Goal: Task Accomplishment & Management: Complete application form

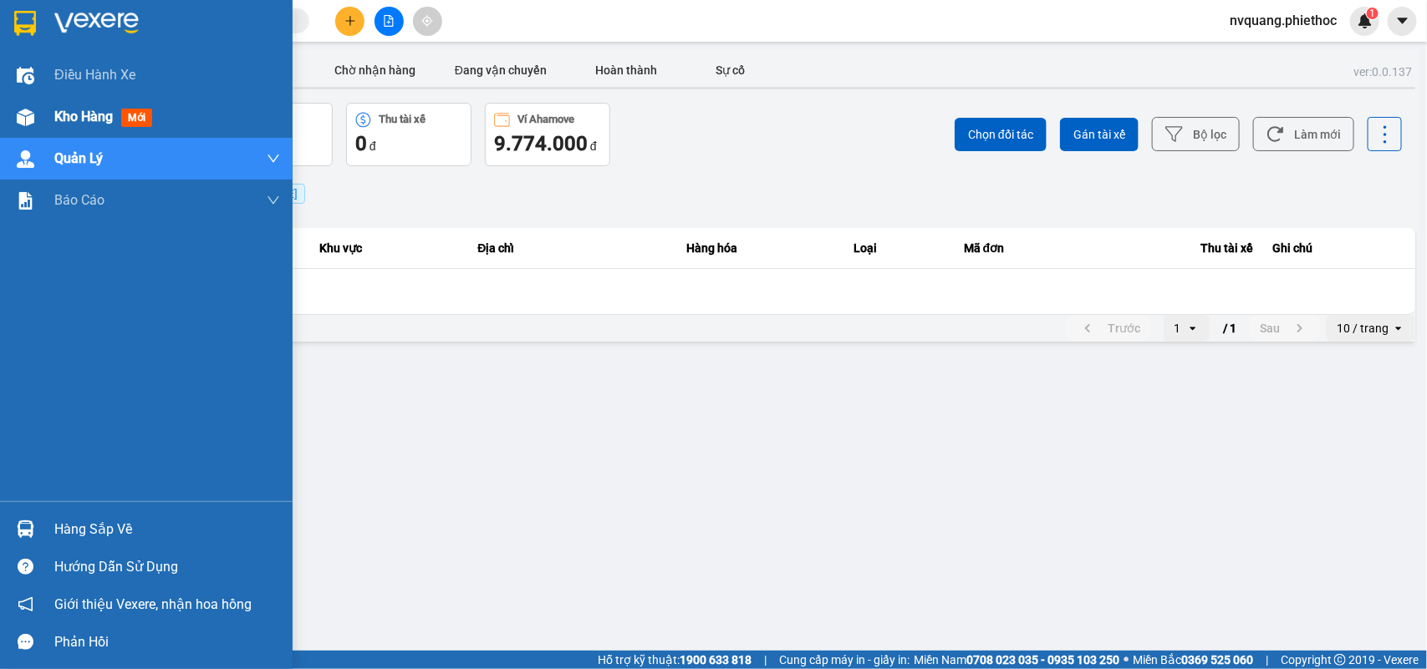
click at [67, 109] on span "Kho hàng" at bounding box center [83, 117] width 59 height 16
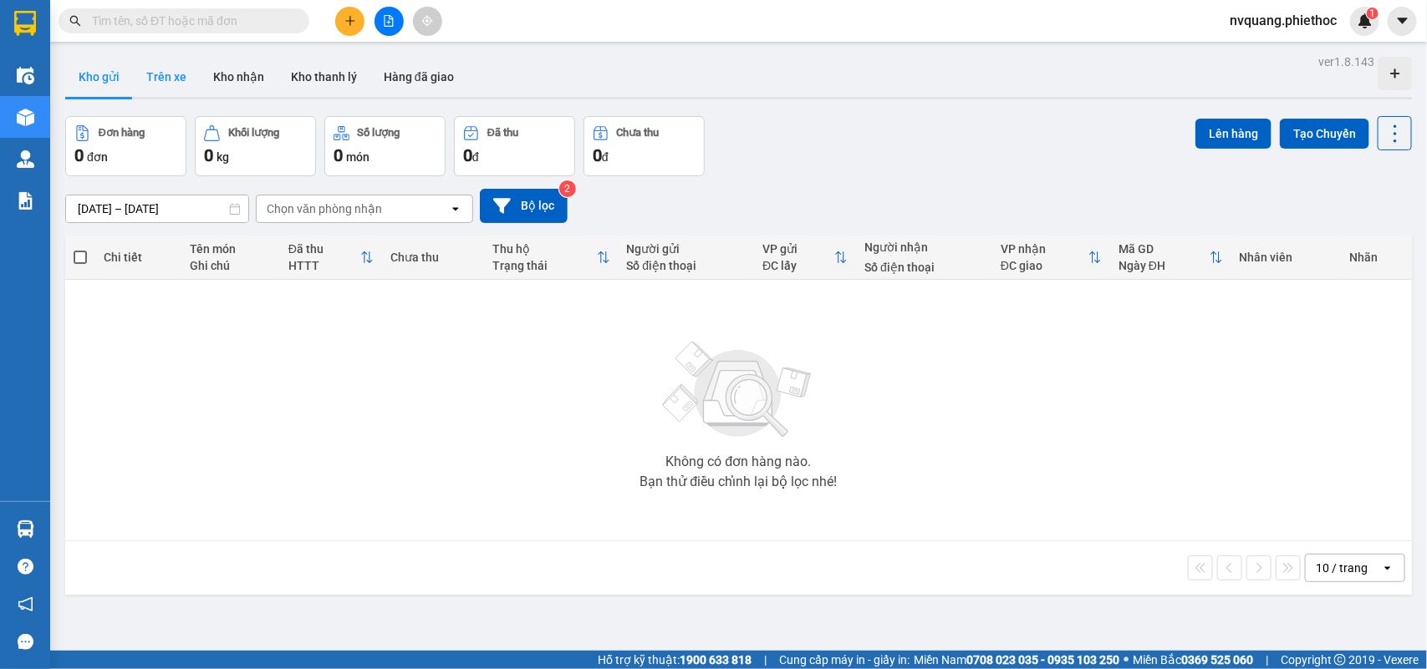
click at [165, 72] on button "Trên xe" at bounding box center [166, 77] width 67 height 40
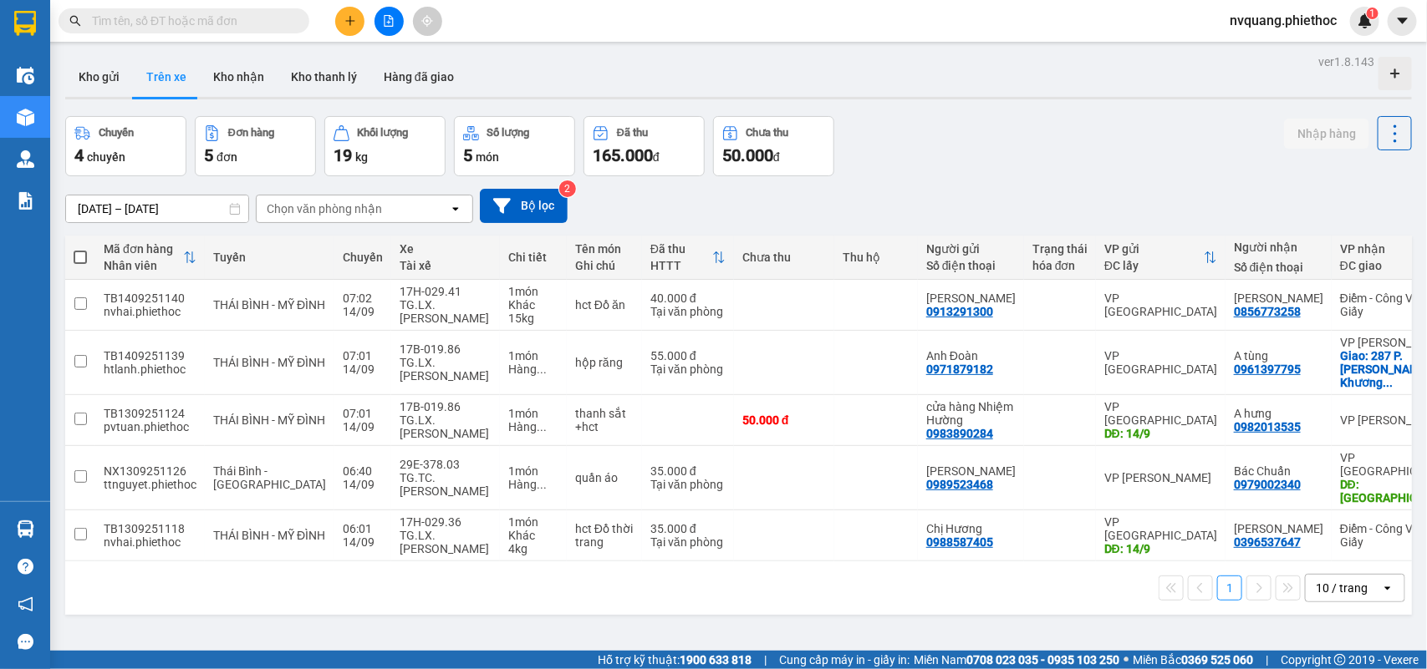
click at [340, 211] on div "Chọn văn phòng nhận" at bounding box center [324, 209] width 115 height 17
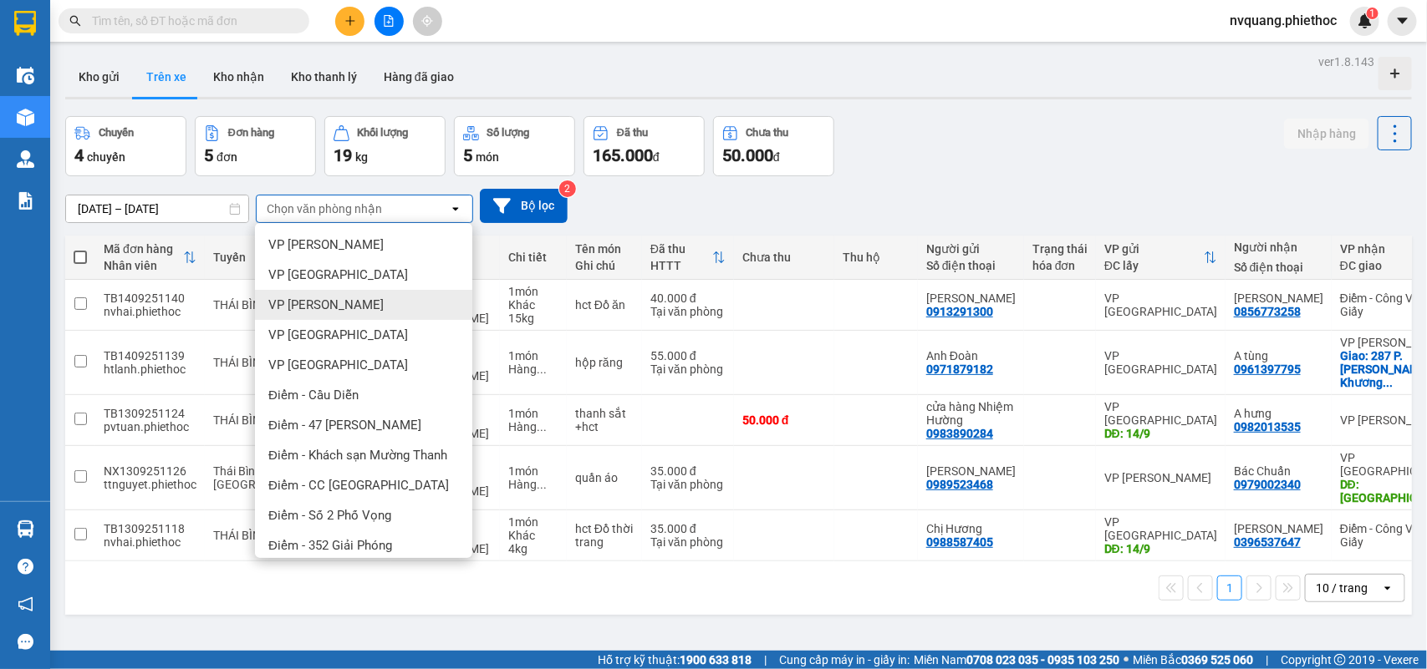
click at [340, 298] on span "VP Trần Khát Chân" at bounding box center [325, 305] width 115 height 17
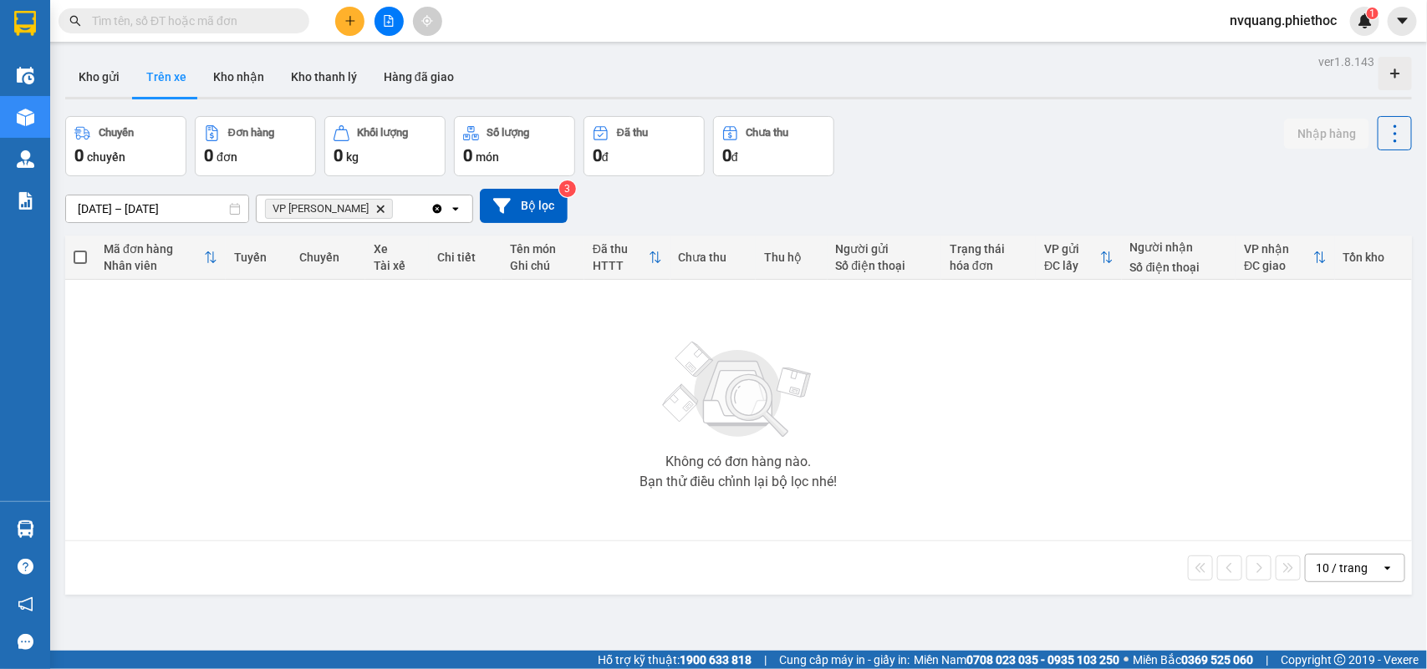
click at [121, 211] on input "[DATE] – [DATE]" at bounding box center [157, 209] width 182 height 27
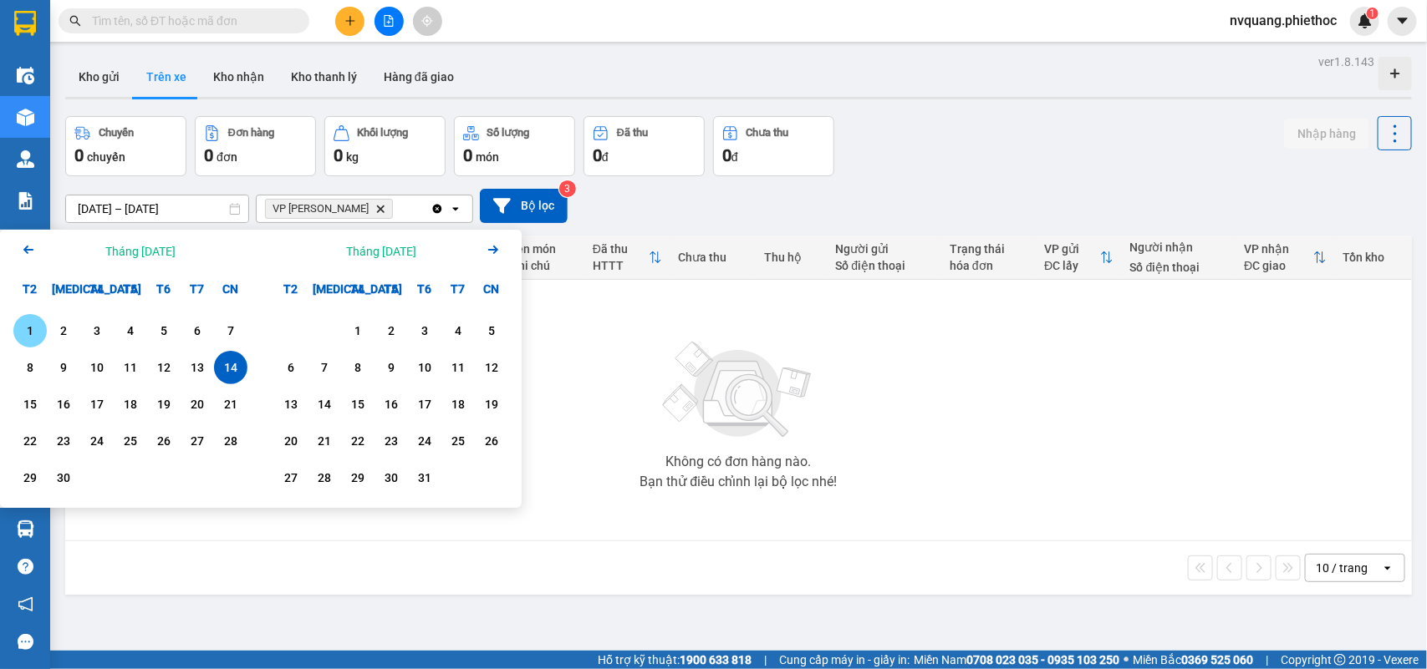
click at [23, 331] on div "1" at bounding box center [29, 331] width 23 height 20
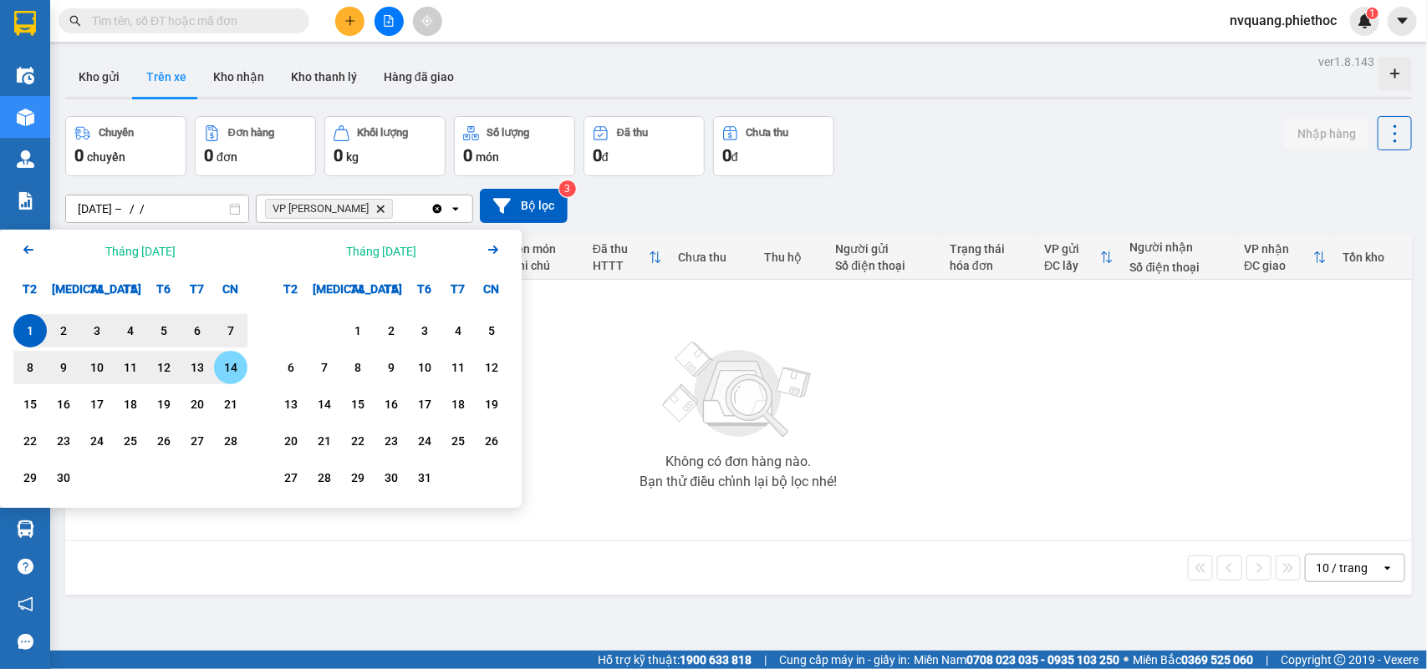
click at [230, 369] on div "14" at bounding box center [230, 368] width 23 height 20
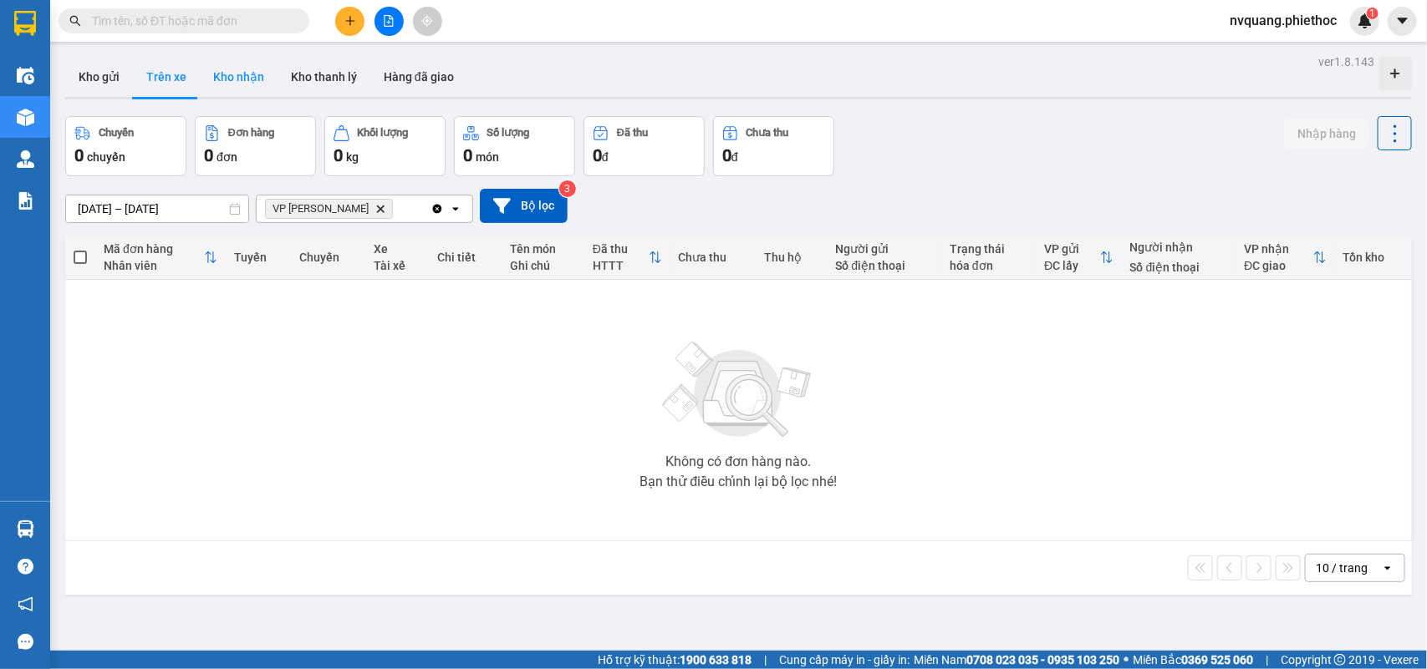
click at [218, 67] on button "Kho nhận" at bounding box center [239, 77] width 78 height 40
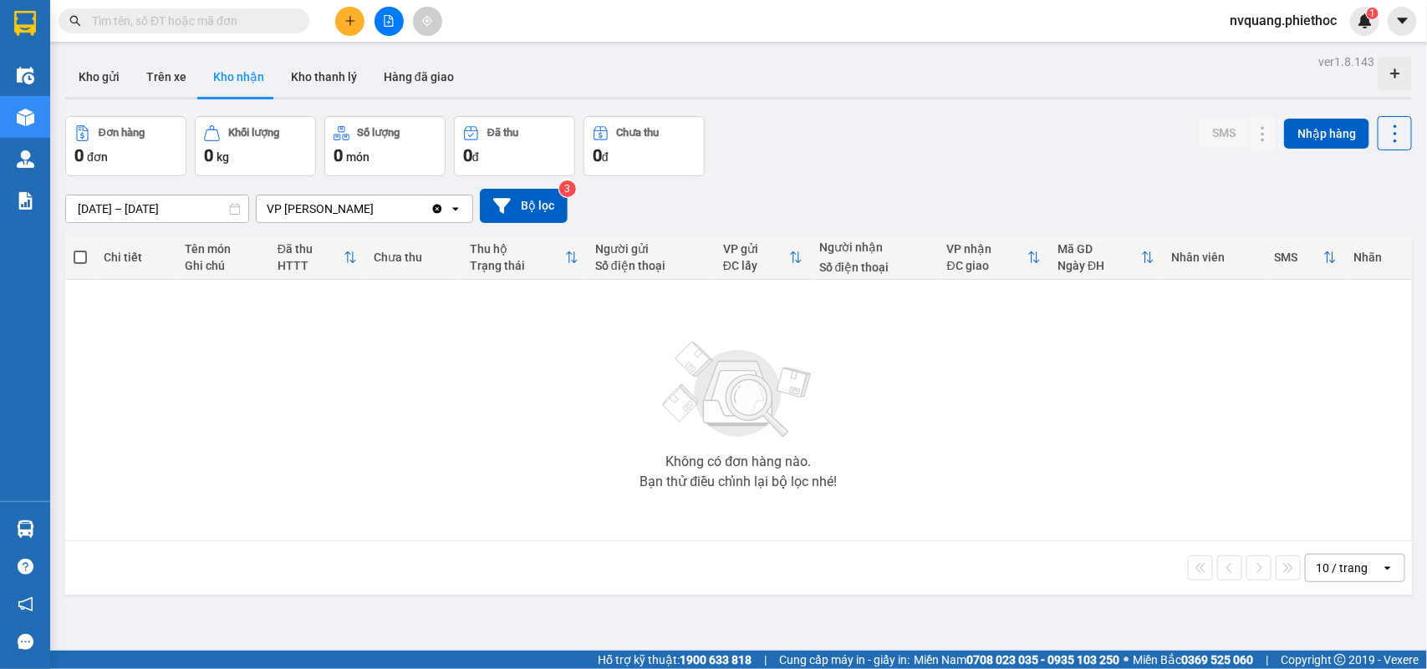
click at [121, 205] on input "[DATE] – [DATE]" at bounding box center [157, 209] width 182 height 27
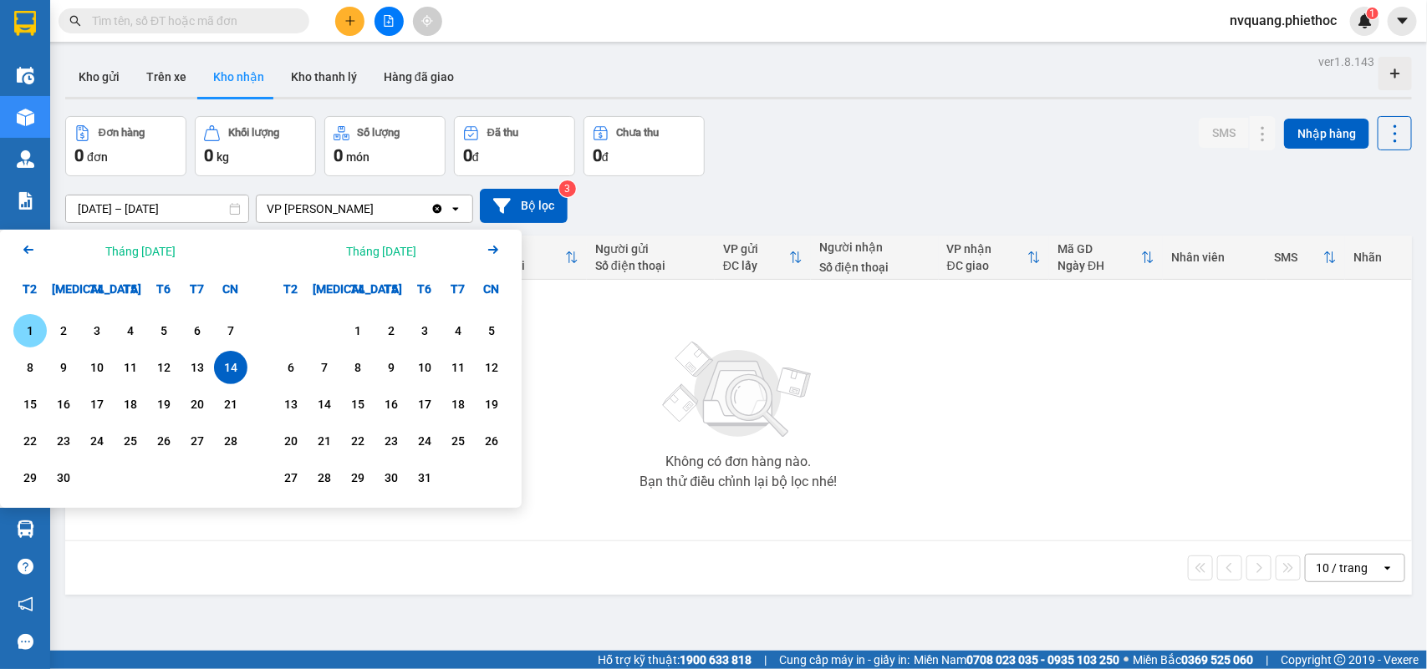
click at [36, 328] on div "1" at bounding box center [29, 331] width 23 height 20
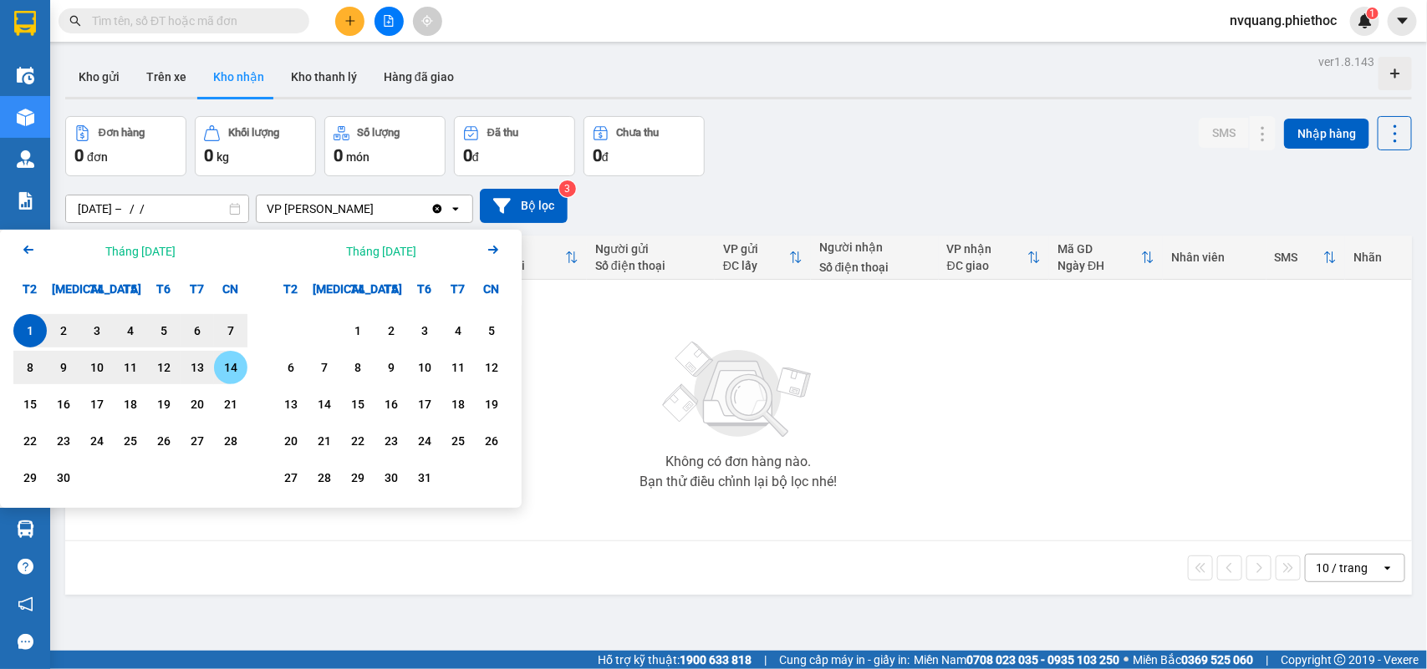
click at [226, 365] on div "14" at bounding box center [230, 368] width 23 height 20
type input "01/09/2025 – 14/09/2025"
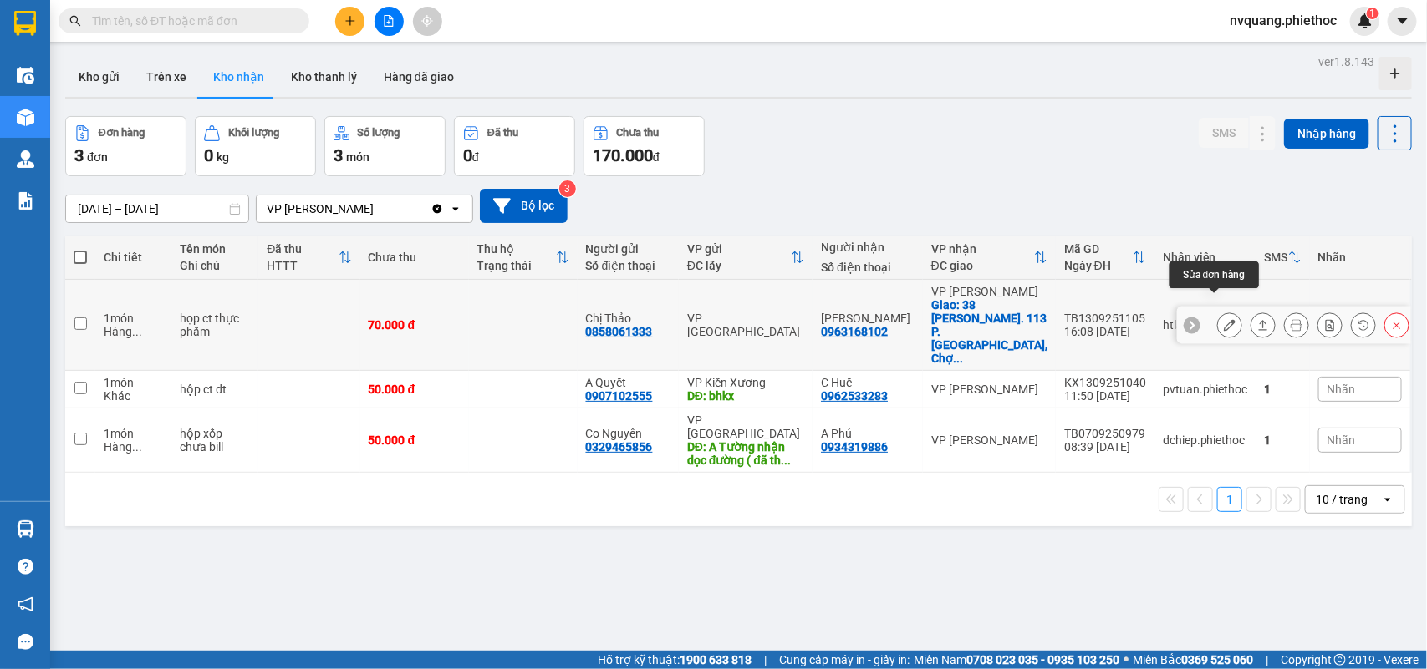
click at [1218, 311] on button at bounding box center [1229, 325] width 23 height 29
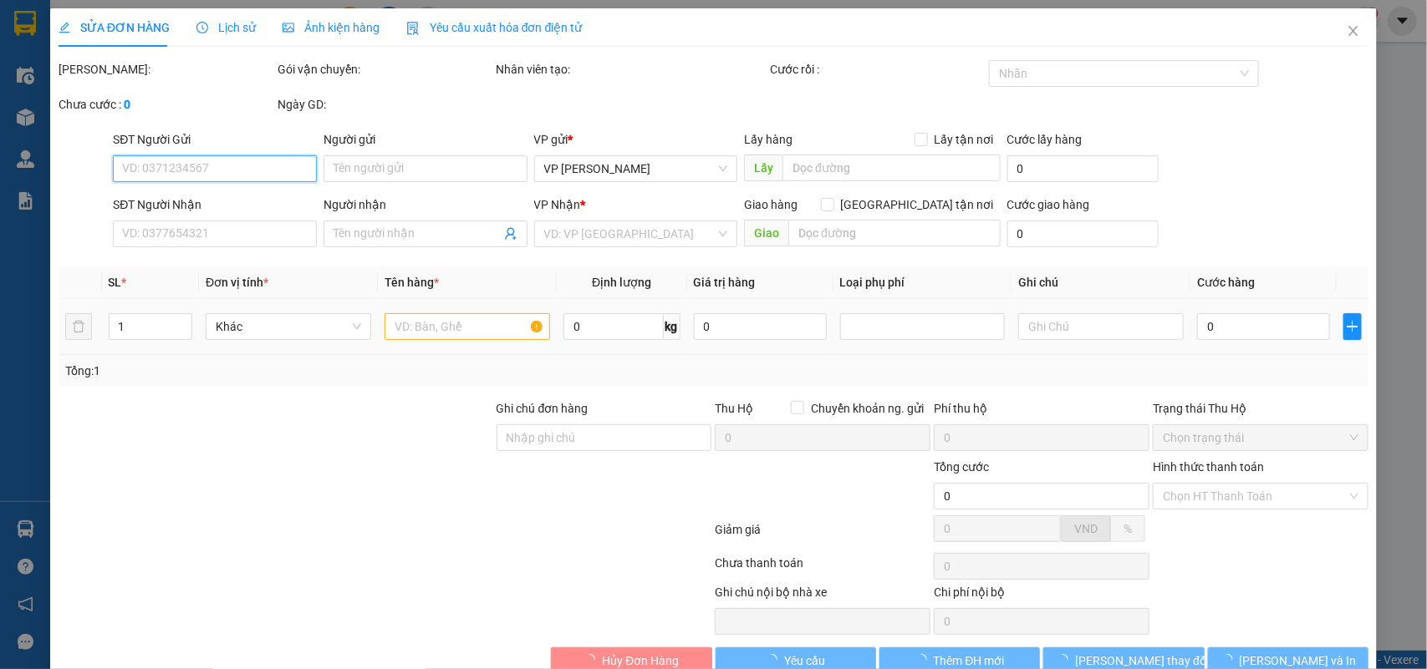
type input "0858061333"
type input "Chị Thảo"
type input "0963168102"
type input "Hồng Vân"
checkbox input "true"
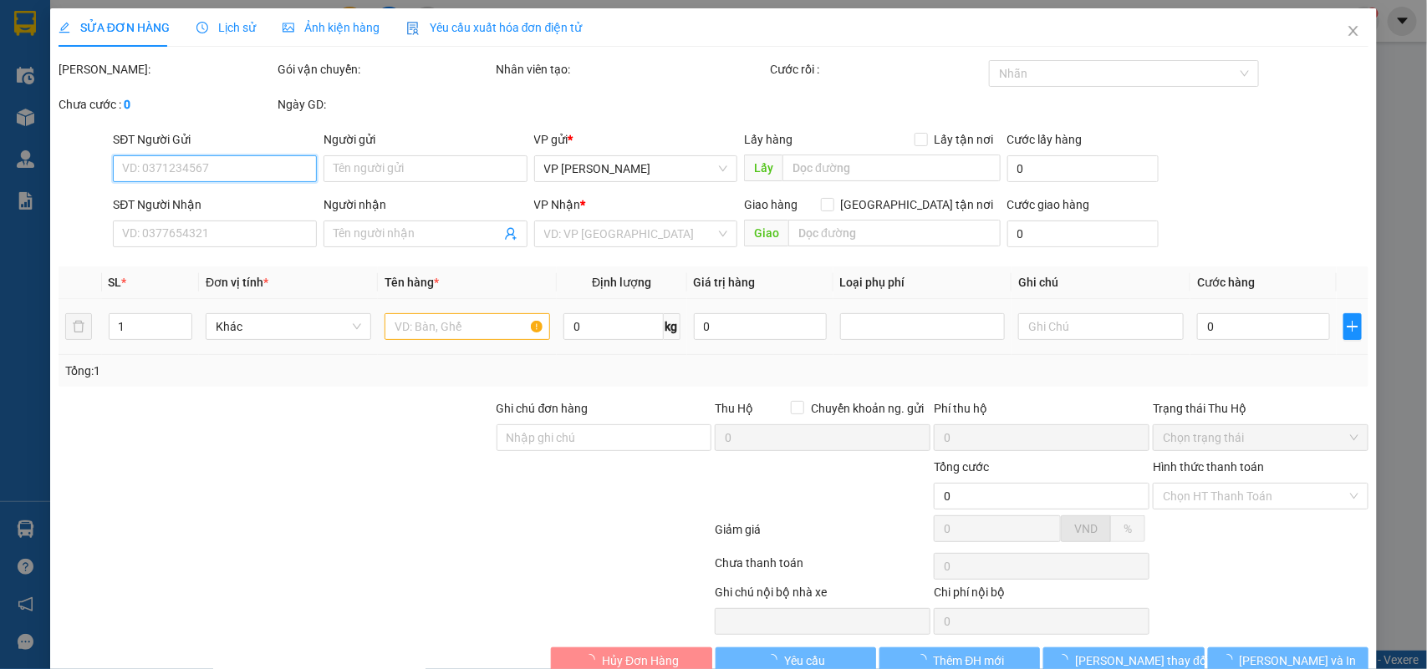
type input "38 Ng. 113 P. Hoàng Cầu, Chợ Dừa, Hoàn Kiếm, Hà Nội, Việt Nam"
type input "70.000"
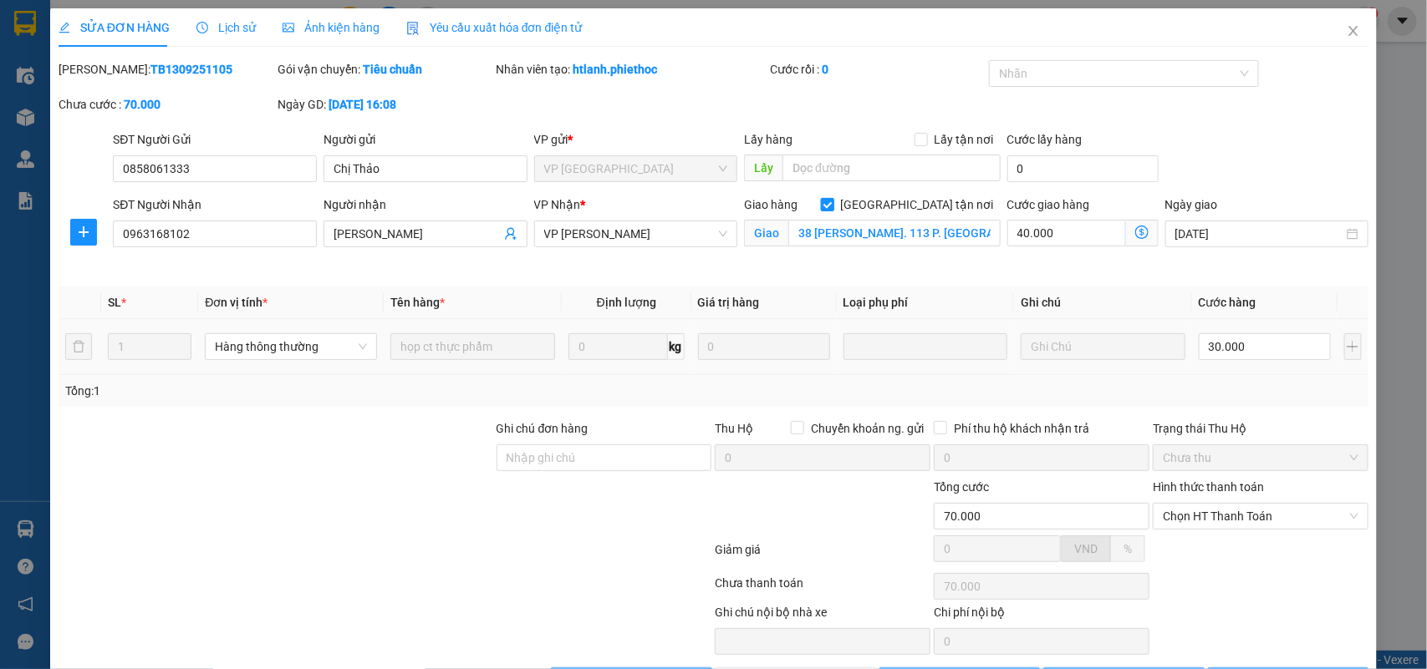
click at [832, 206] on input "Giao tận nơi" at bounding box center [827, 204] width 12 height 12
checkbox input "false"
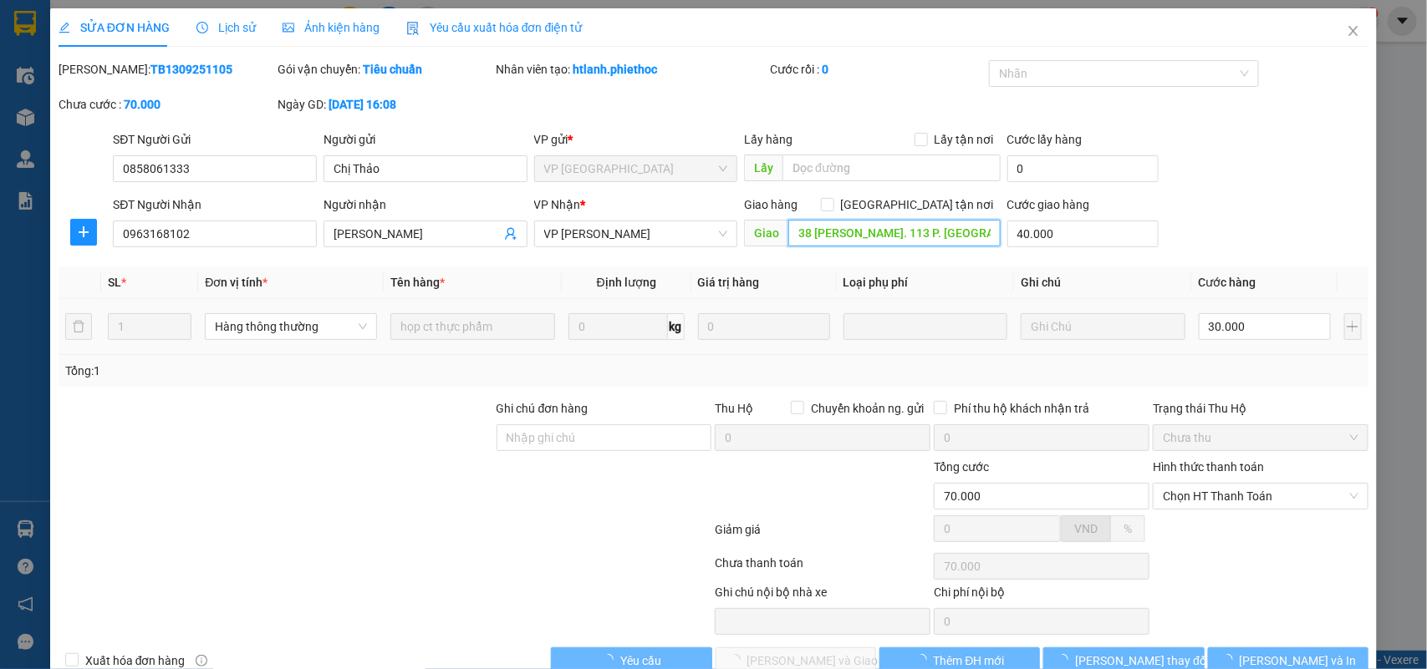
click at [975, 237] on input "38 Ng. 113 P. Hoàng Cầu, Chợ Dừa, Hoàn Kiếm, Hà Nội, Việt Nam" at bounding box center [894, 233] width 212 height 27
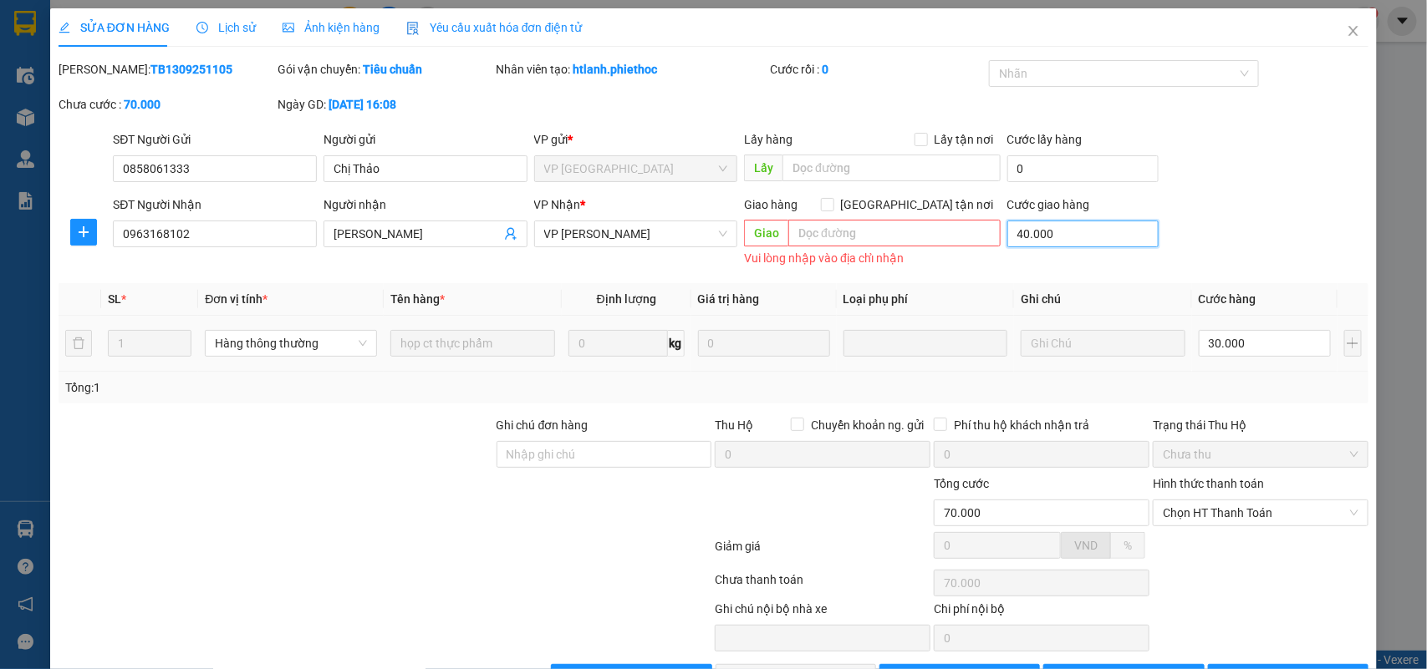
click at [1037, 232] on input "40.000" at bounding box center [1082, 234] width 151 height 27
type input "30.000"
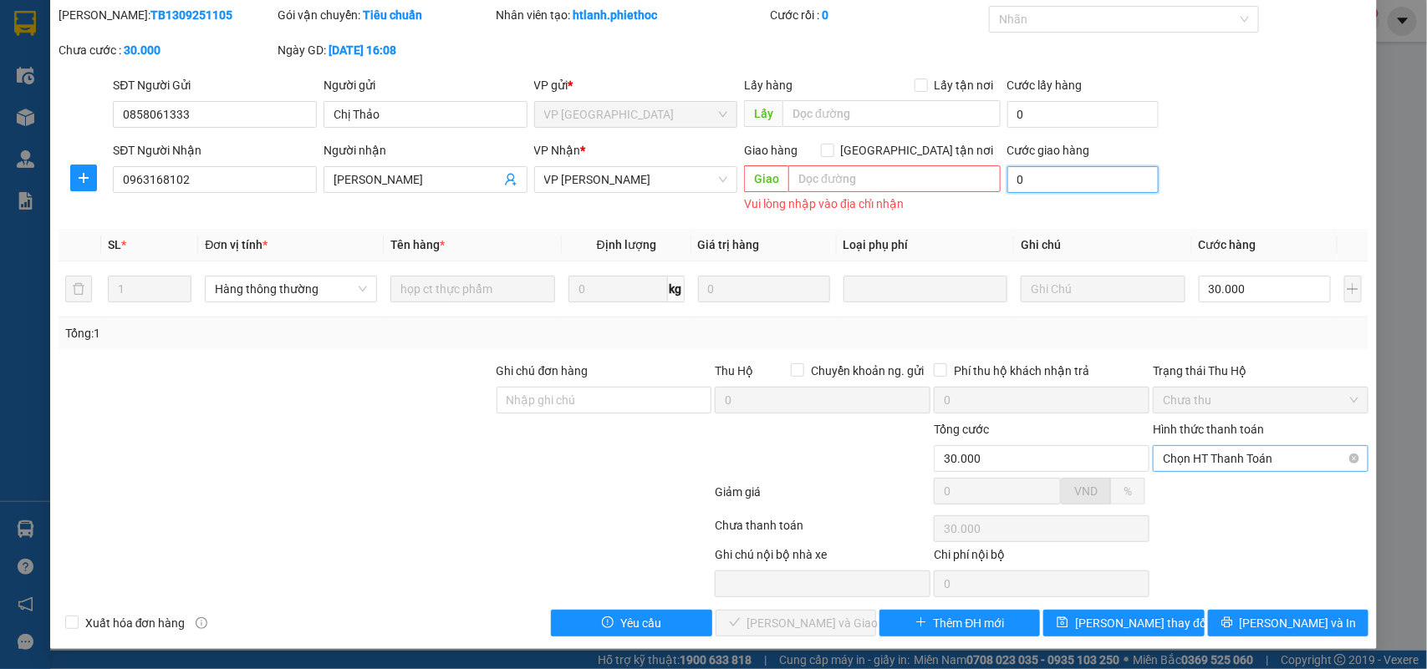
click at [1183, 447] on span "Chọn HT Thanh Toán" at bounding box center [1261, 458] width 196 height 25
type input "0"
click at [1170, 484] on div "Tại văn phòng" at bounding box center [1248, 493] width 193 height 18
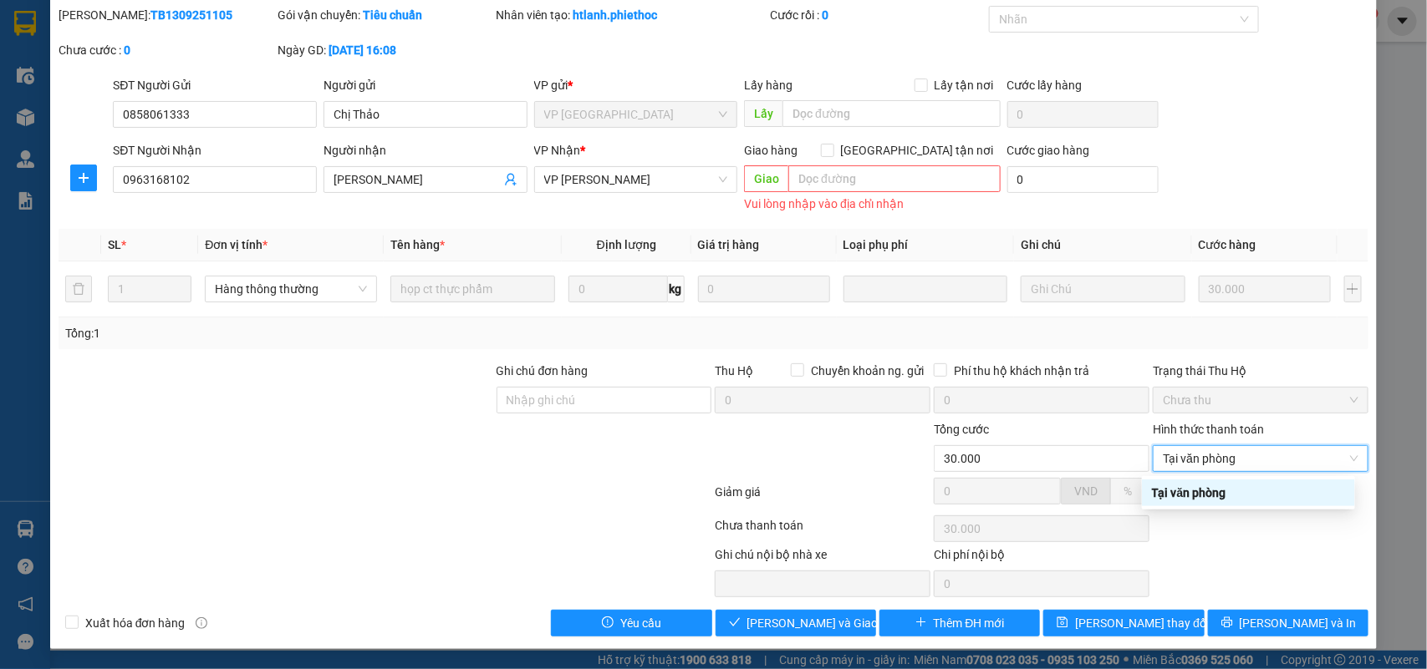
type input "0"
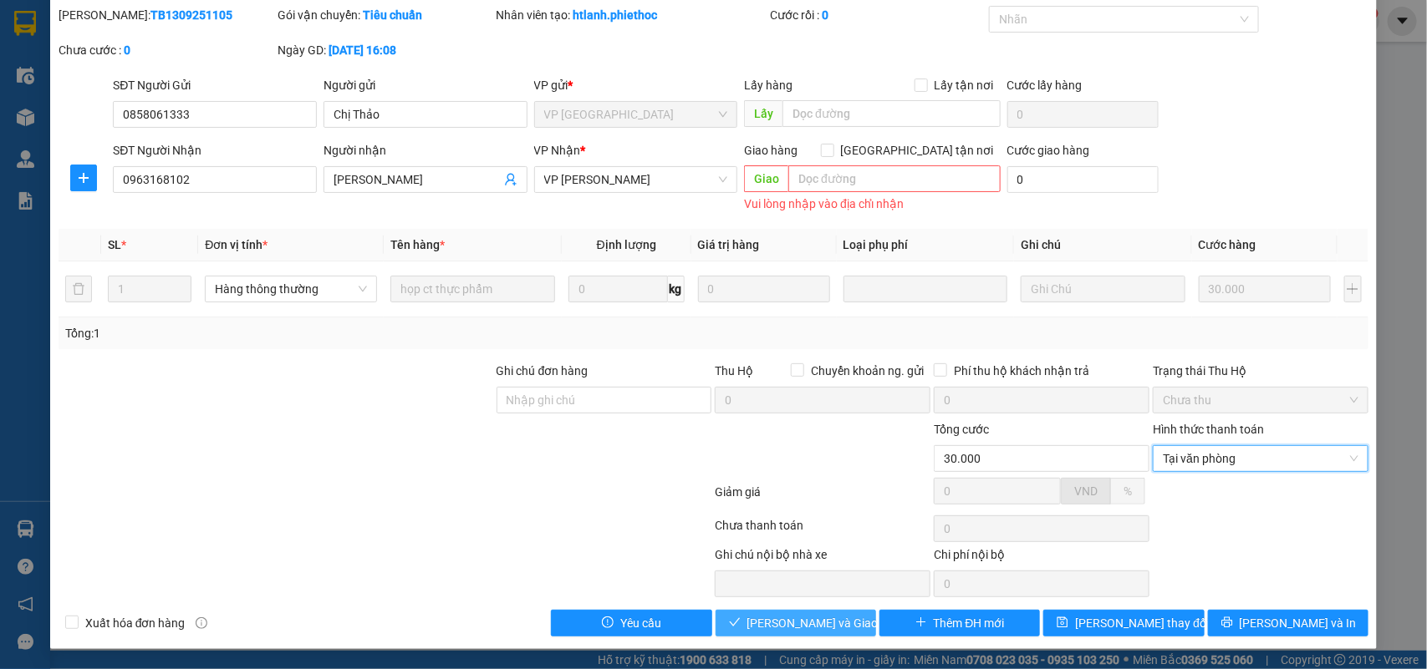
click at [783, 629] on span "Lưu và Giao hàng" at bounding box center [827, 623] width 160 height 18
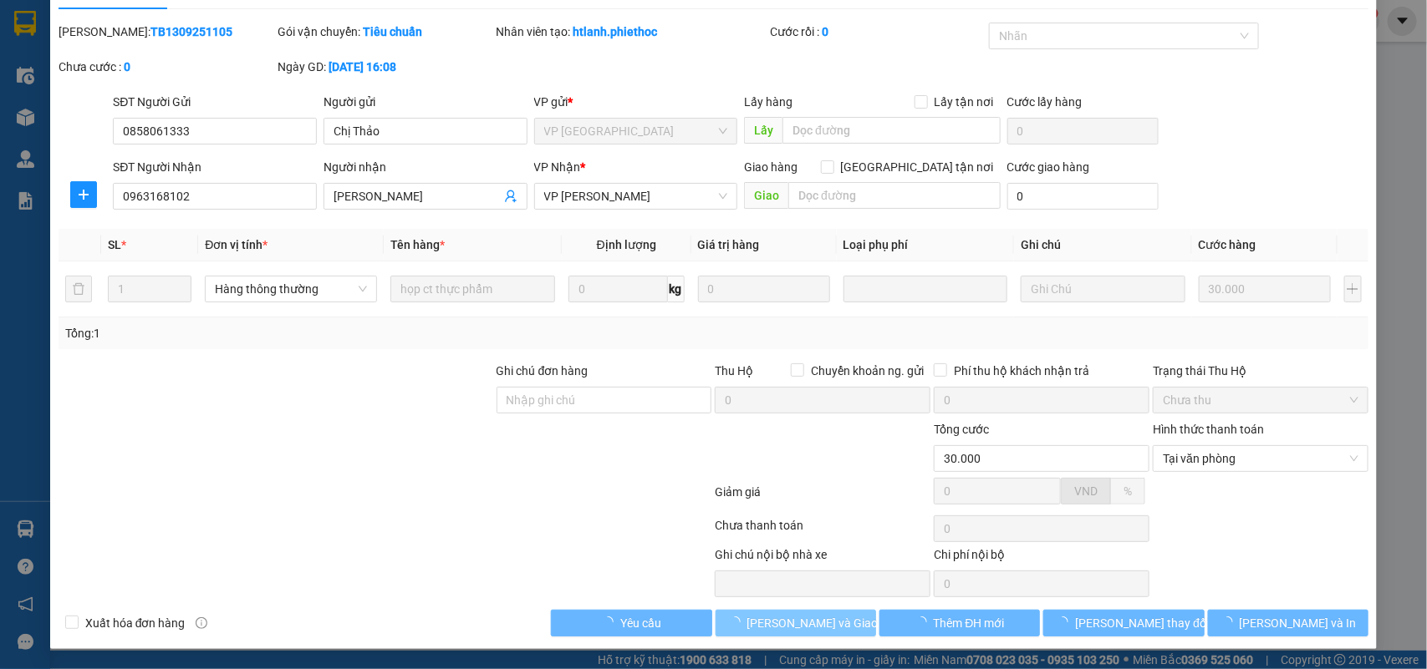
scroll to position [0, 0]
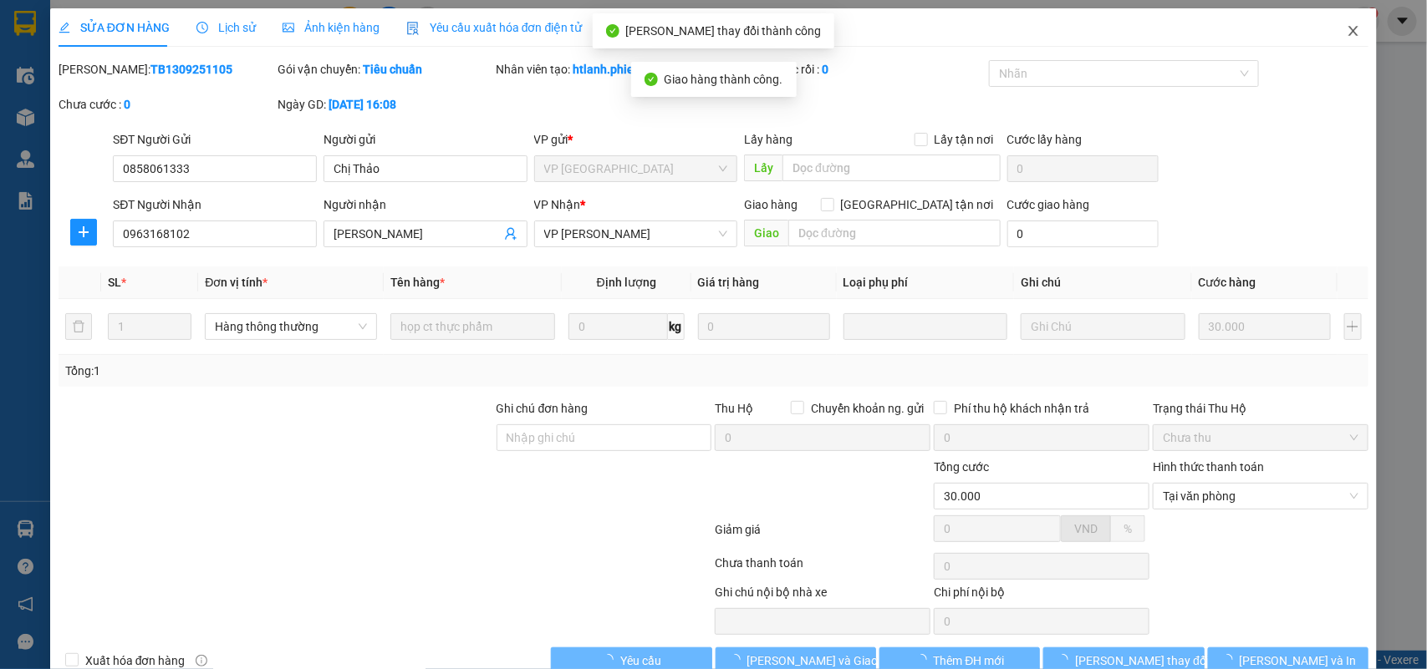
click at [1336, 38] on span "Close" at bounding box center [1353, 31] width 47 height 47
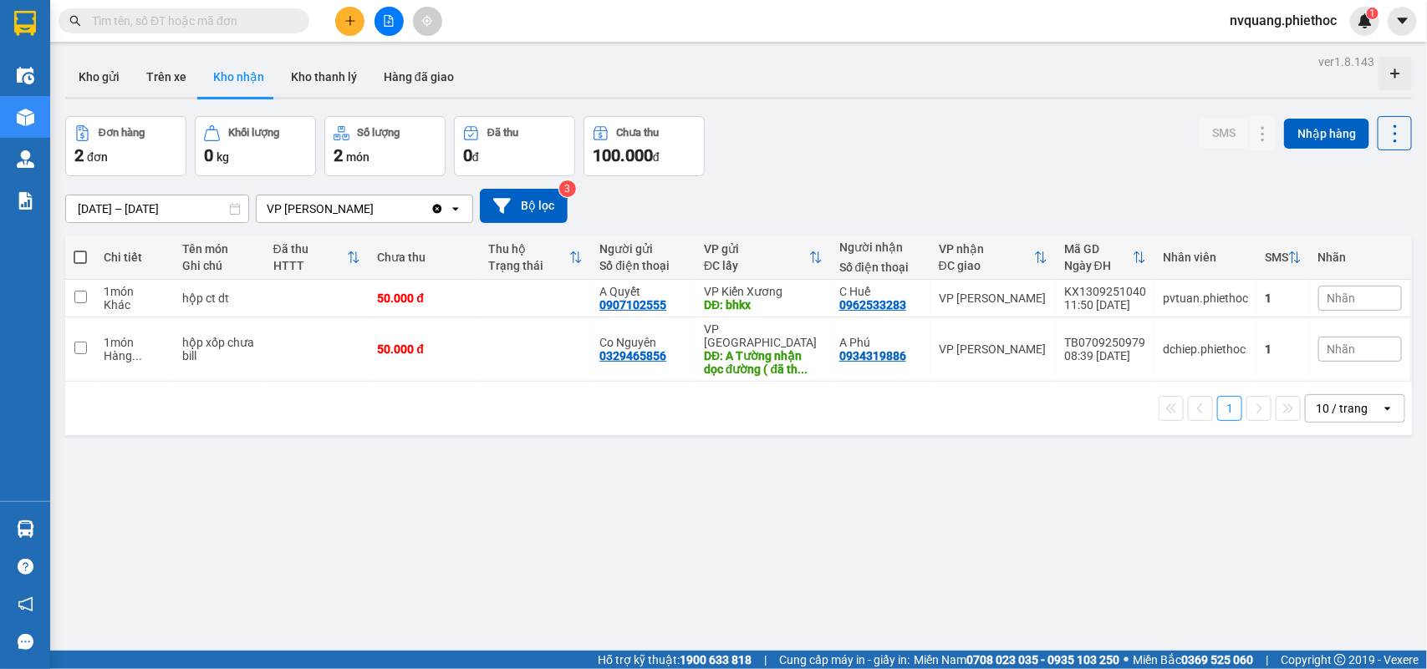
click at [109, 203] on input "01/09/2025 – 14/09/2025" at bounding box center [157, 209] width 182 height 27
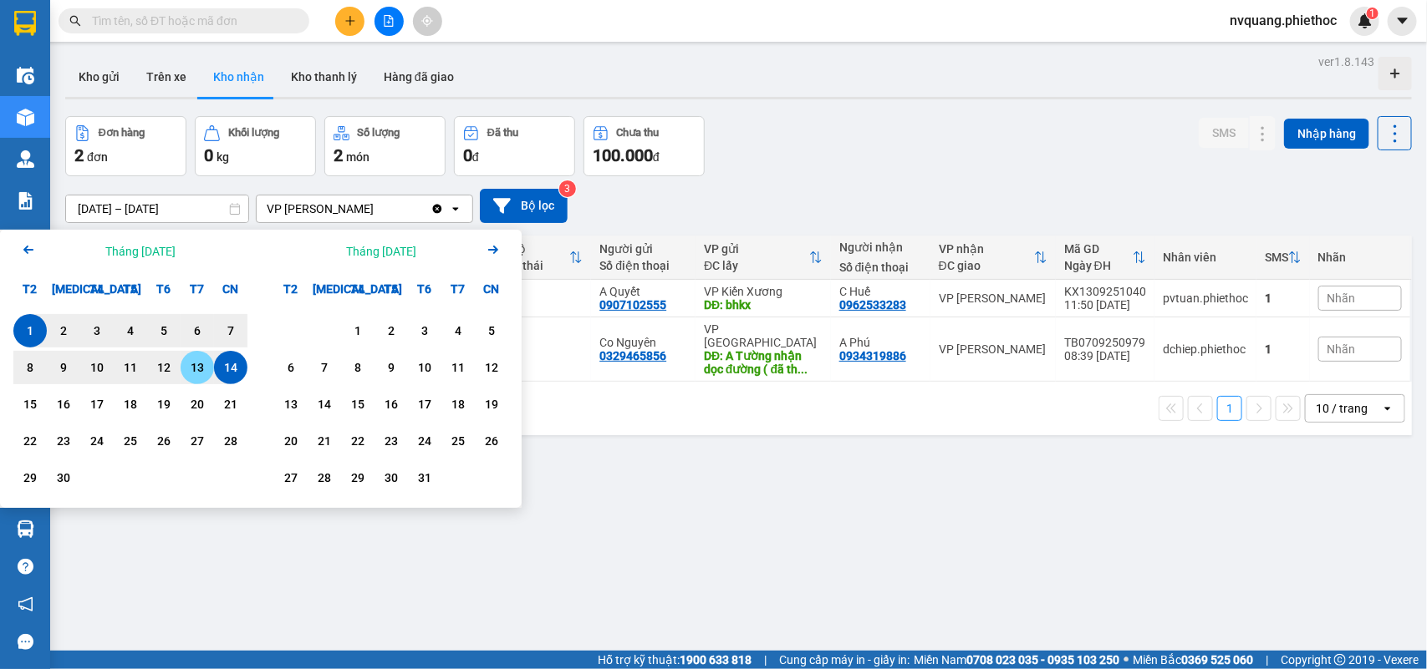
click at [188, 376] on div "13" at bounding box center [197, 368] width 23 height 20
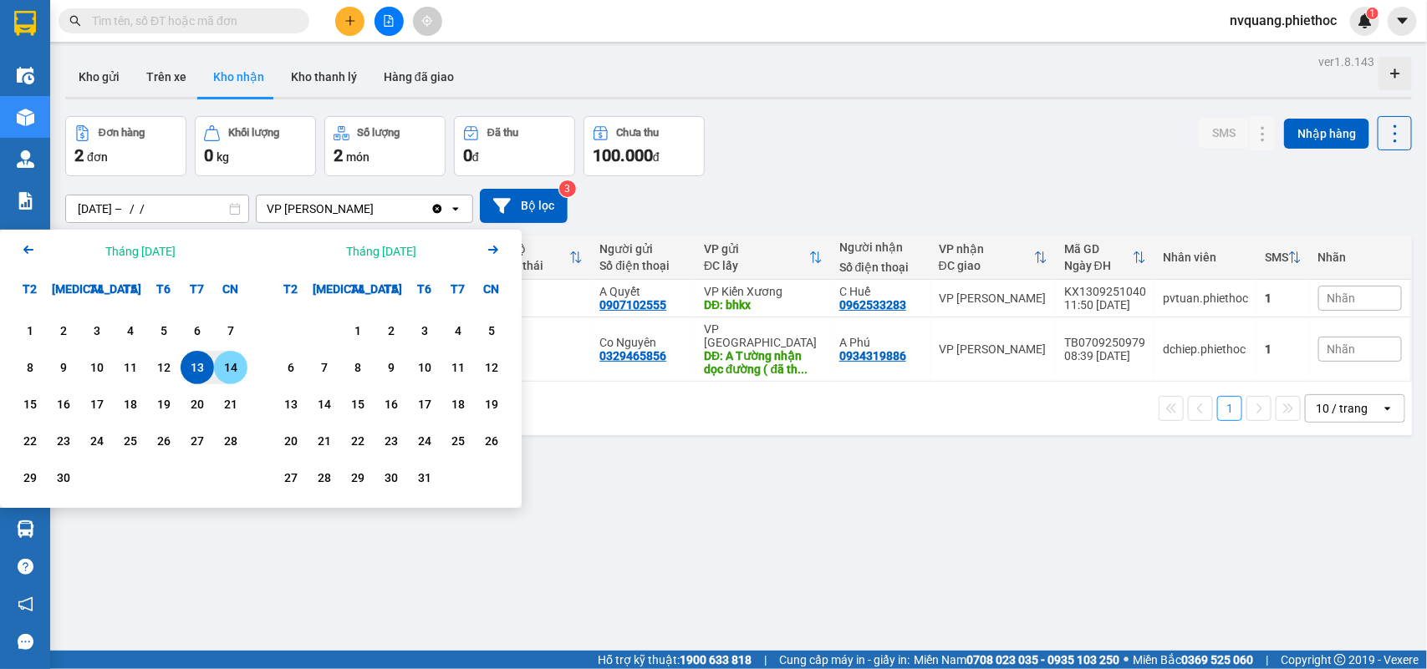
click at [215, 368] on div "14" at bounding box center [230, 367] width 33 height 33
type input "13/09/2025 – 14/09/2025"
